Goal: Navigation & Orientation: Find specific page/section

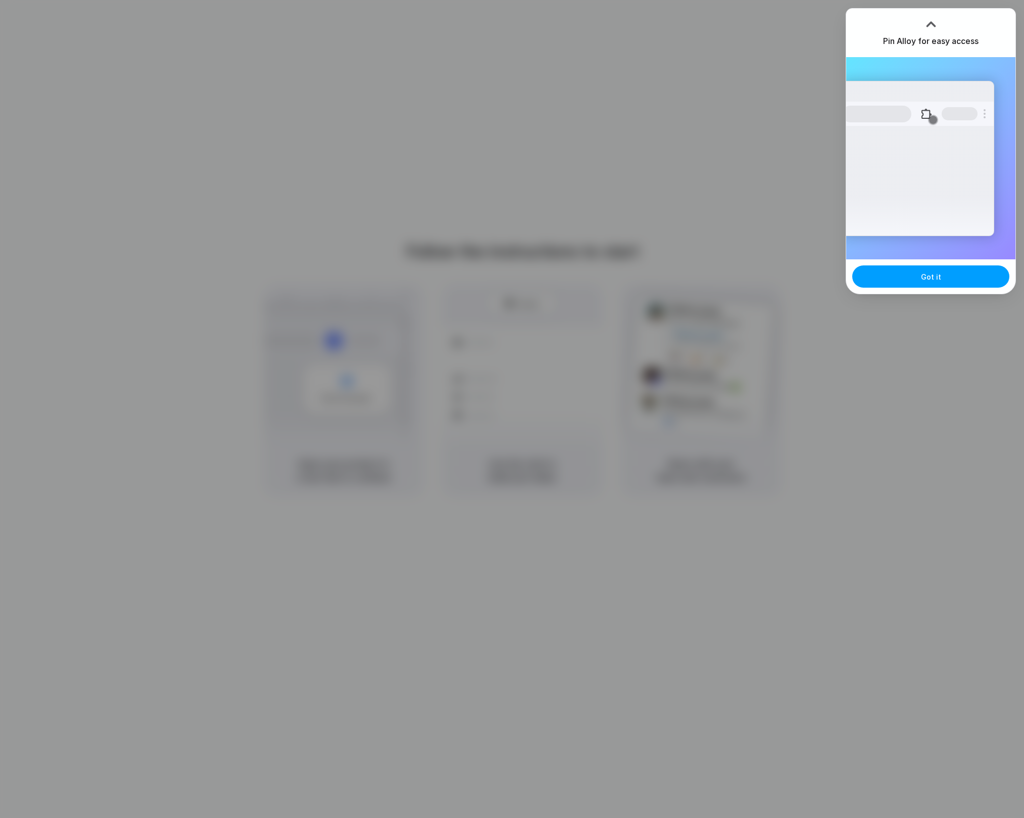
click at [943, 274] on button "Got it" at bounding box center [930, 276] width 157 height 22
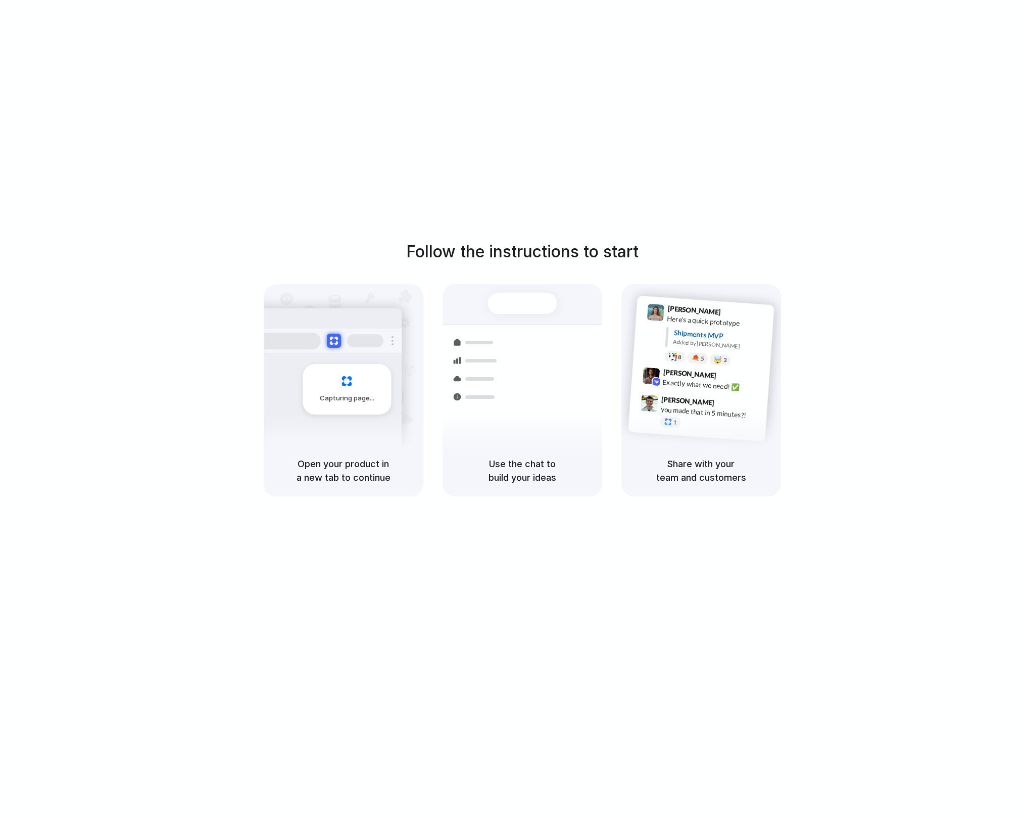
click at [314, 361] on div "Capturing page" at bounding box center [326, 385] width 153 height 155
click at [512, 409] on div at bounding box center [512, 409] width 0 height 0
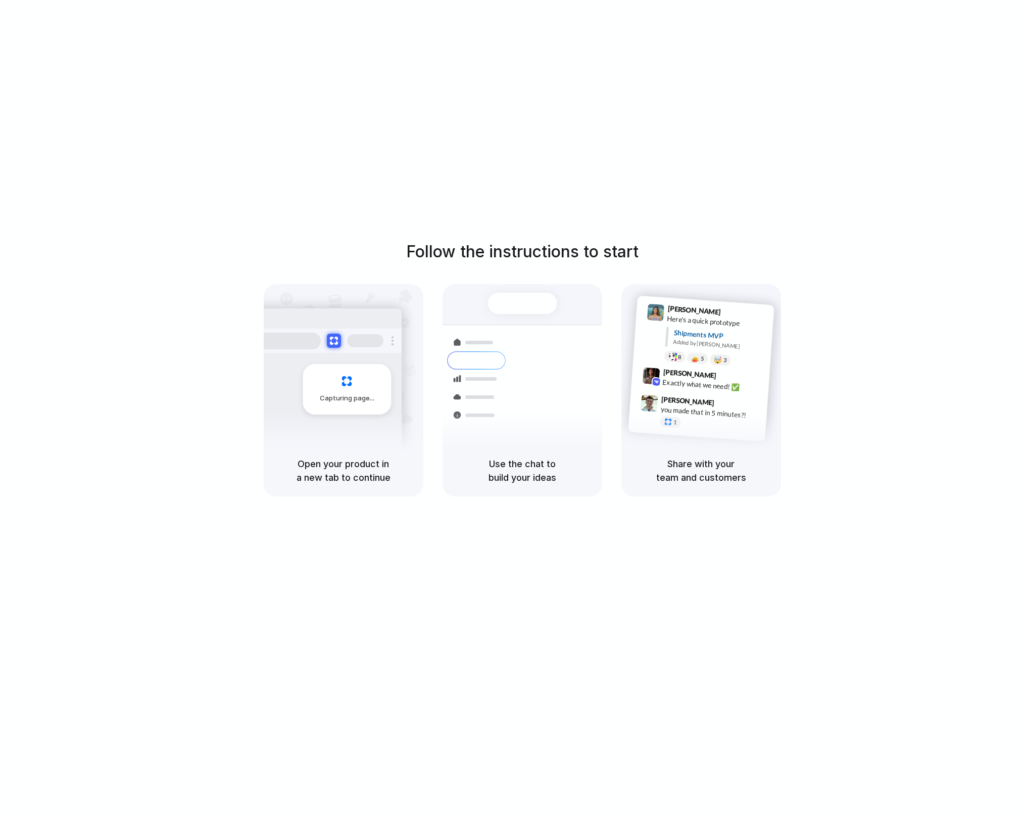
click at [512, 409] on div at bounding box center [512, 409] width 0 height 0
